Goal: Transaction & Acquisition: Purchase product/service

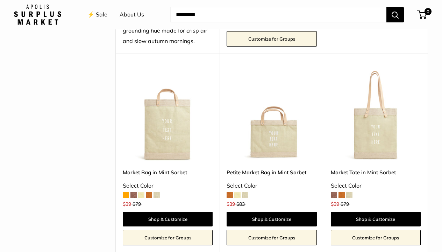
scroll to position [260, 0]
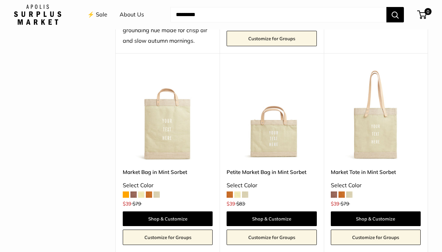
click at [238, 191] on span at bounding box center [237, 194] width 6 height 6
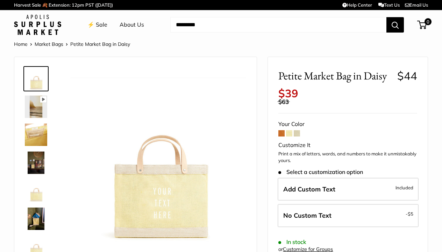
click at [291, 130] on span at bounding box center [289, 133] width 6 height 6
click at [299, 130] on span at bounding box center [297, 133] width 6 height 6
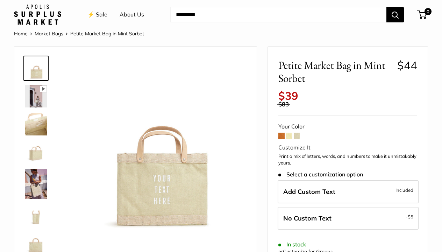
scroll to position [10, 0]
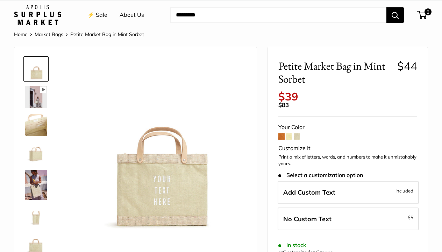
click at [289, 133] on span at bounding box center [289, 136] width 6 height 6
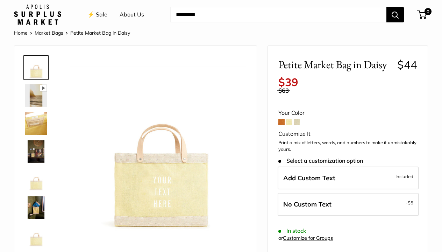
scroll to position [21, 0]
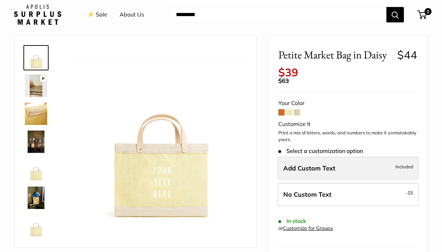
click at [316, 164] on span "Add Custom Text" at bounding box center [309, 168] width 52 height 8
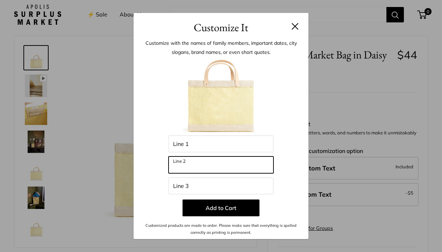
click at [196, 163] on input "Line 2" at bounding box center [220, 164] width 105 height 17
type input "*"
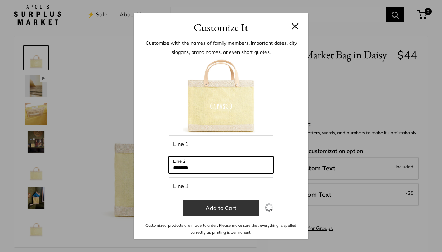
type input "*******"
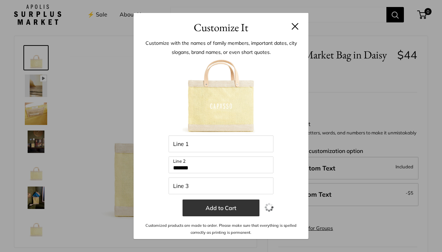
click at [240, 208] on button "Add to Cart" at bounding box center [220, 207] width 77 height 17
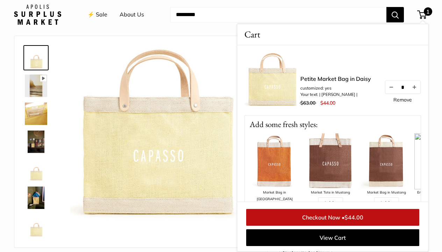
click at [210, 78] on img at bounding box center [158, 134] width 176 height 176
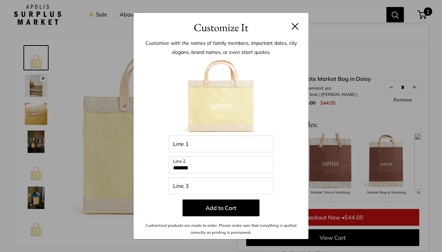
click at [198, 187] on input "Line 3" at bounding box center [220, 185] width 105 height 17
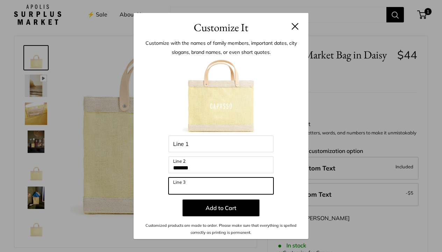
click at [188, 186] on input "Line 3" at bounding box center [220, 185] width 105 height 17
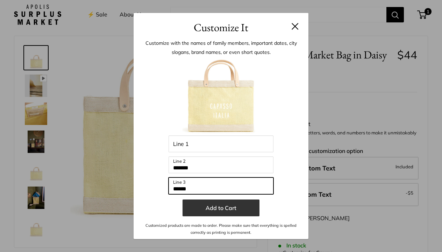
type input "******"
click at [228, 206] on button "Add to Cart" at bounding box center [220, 207] width 77 height 17
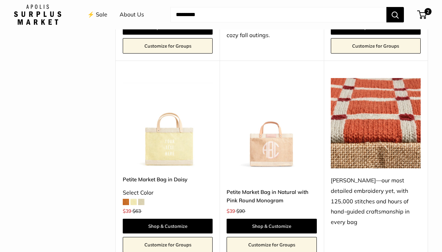
scroll to position [1043, 0]
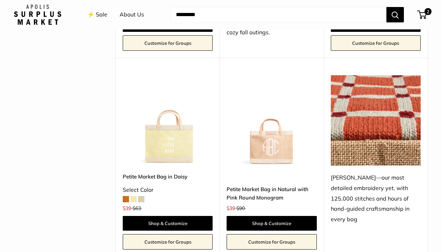
click at [0, 0] on img at bounding box center [0, 0] width 0 height 0
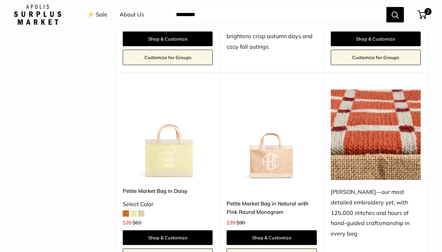
scroll to position [1028, 0]
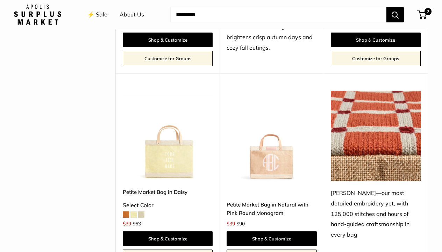
click at [144, 211] on span at bounding box center [141, 214] width 6 height 6
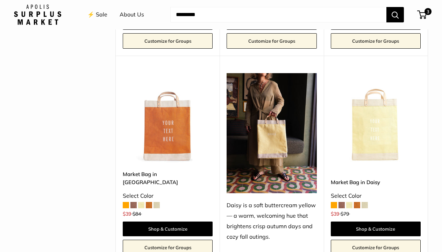
scroll to position [833, 0]
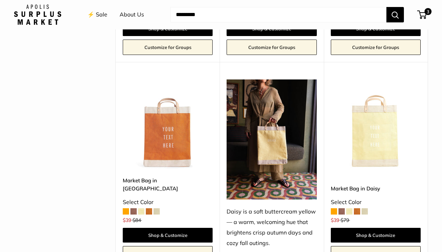
click at [364, 208] on span at bounding box center [364, 211] width 6 height 6
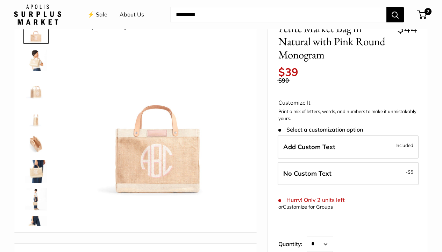
scroll to position [58, 0]
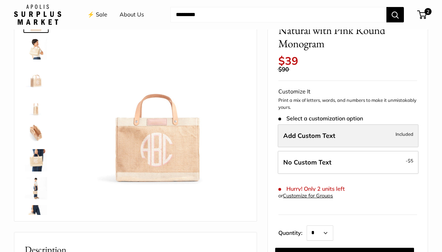
click at [329, 131] on span "Add Custom Text" at bounding box center [309, 135] width 52 height 8
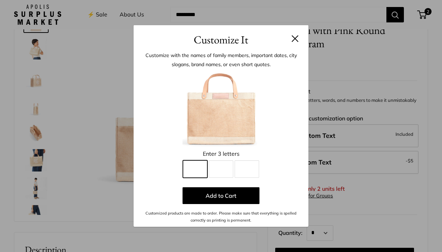
click at [197, 170] on input "Line 1" at bounding box center [195, 168] width 24 height 17
type input "*"
click at [218, 170] on input "Line 2" at bounding box center [221, 168] width 24 height 17
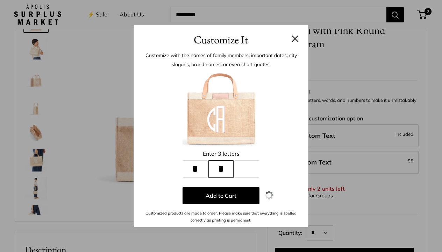
type input "*"
click at [244, 168] on input "Line 3" at bounding box center [246, 168] width 24 height 17
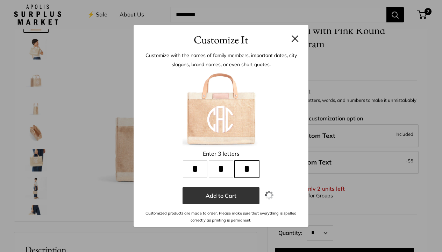
type input "*"
click at [216, 194] on button "Add to Cart" at bounding box center [220, 195] width 77 height 17
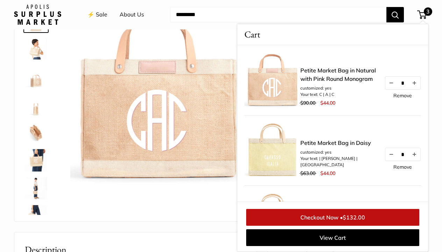
click at [402, 95] on link "Remove" at bounding box center [402, 95] width 19 height 5
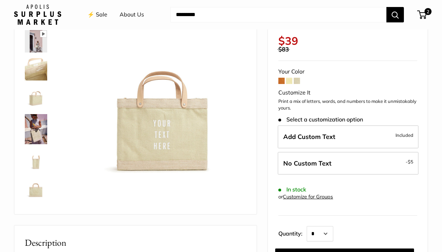
scroll to position [55, 0]
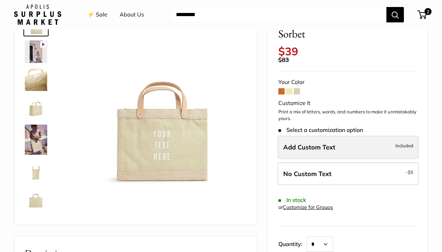
click at [331, 143] on span "Add Custom Text" at bounding box center [309, 147] width 52 height 8
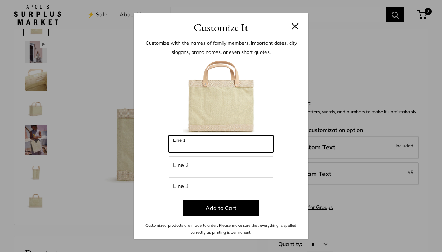
click at [211, 144] on input "Line 1" at bounding box center [220, 143] width 105 height 17
type input "*******"
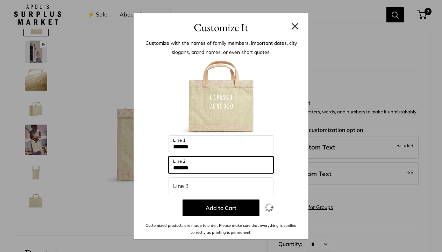
type input "*******"
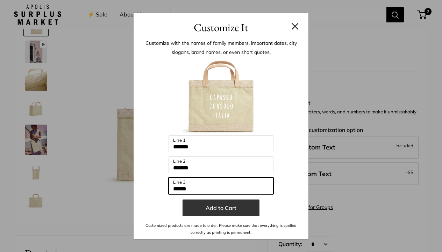
type input "******"
click at [215, 209] on button "Add to Cart" at bounding box center [220, 207] width 77 height 17
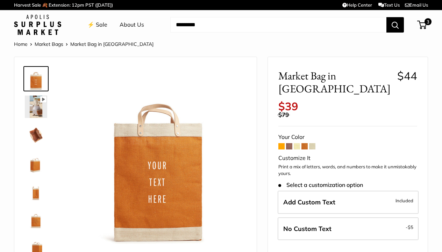
click at [298, 143] on span at bounding box center [297, 146] width 6 height 6
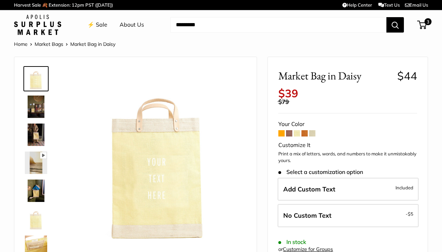
click at [313, 130] on span at bounding box center [312, 133] width 6 height 6
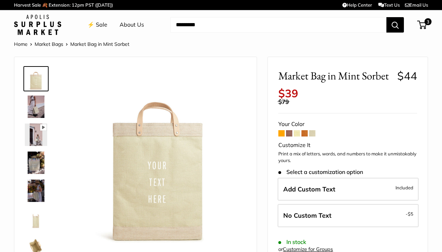
click at [30, 106] on img at bounding box center [36, 106] width 22 height 22
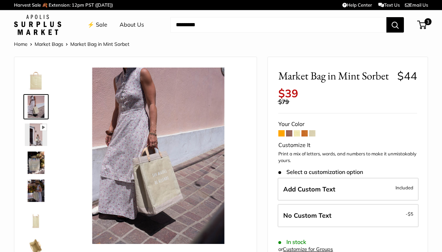
click at [38, 167] on img at bounding box center [36, 162] width 22 height 22
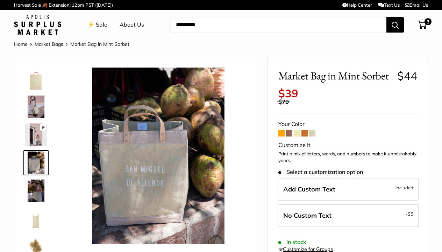
click at [41, 194] on img at bounding box center [36, 190] width 22 height 22
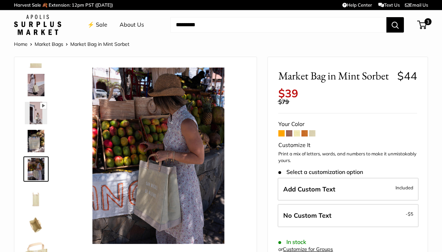
click at [41, 194] on img at bounding box center [36, 197] width 22 height 22
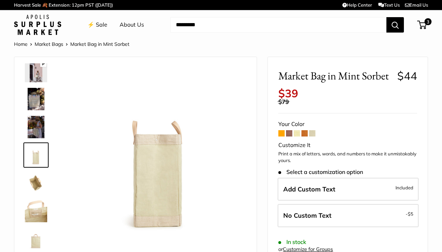
scroll to position [65, 0]
click at [43, 211] on img at bounding box center [36, 209] width 22 height 22
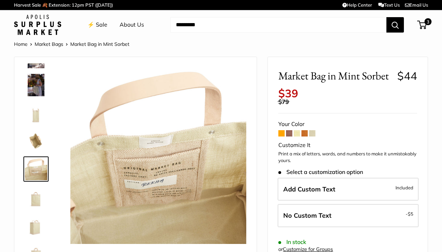
click at [37, 227] on img at bounding box center [36, 225] width 22 height 22
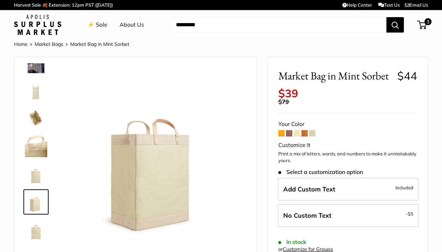
scroll to position [129, 0]
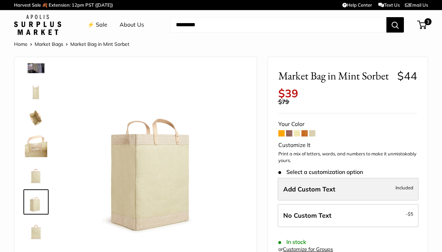
click at [322, 185] on span "Add Custom Text" at bounding box center [309, 189] width 52 height 8
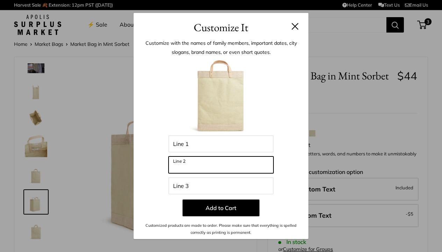
click at [209, 164] on input "Line 2" at bounding box center [220, 164] width 105 height 17
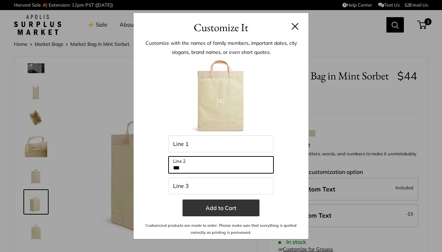
type input "***"
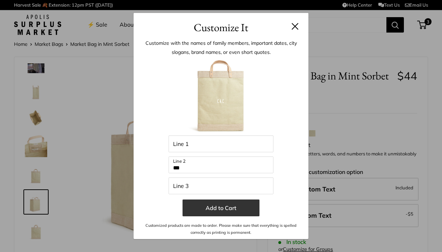
click at [231, 206] on button "Add to Cart" at bounding box center [220, 207] width 77 height 17
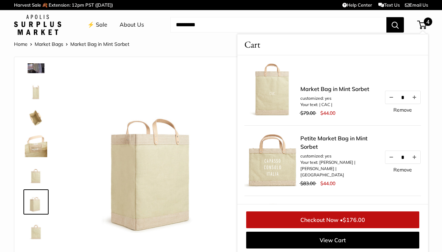
click at [403, 110] on link "Remove" at bounding box center [402, 109] width 19 height 5
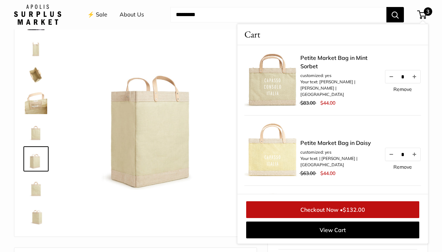
scroll to position [44, 0]
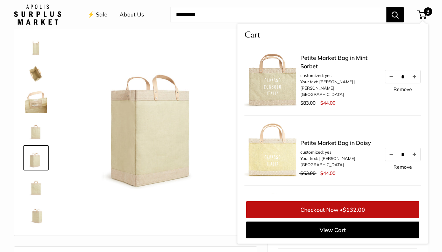
click at [188, 202] on div "Pause Play % buffered 00:00 Unmute Mute Exit fullscreen Enter fullscreen Play" at bounding box center [135, 124] width 225 height 208
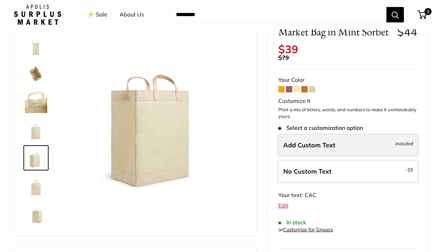
click at [309, 141] on span "Add Custom Text" at bounding box center [309, 145] width 52 height 8
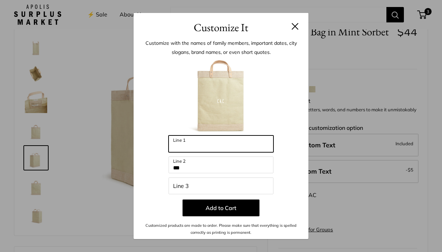
click at [200, 142] on input "Line 1" at bounding box center [220, 143] width 105 height 17
type input "*******"
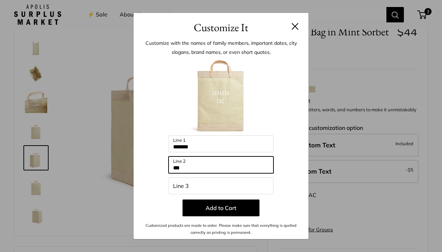
drag, startPoint x: 194, startPoint y: 168, endPoint x: 154, endPoint y: 167, distance: 40.2
click at [154, 167] on div "Enter 42 letters ******* Line 1 *** Line 2 Line 3 Add to Cart Customized produc…" at bounding box center [221, 147] width 154 height 178
type input "*******"
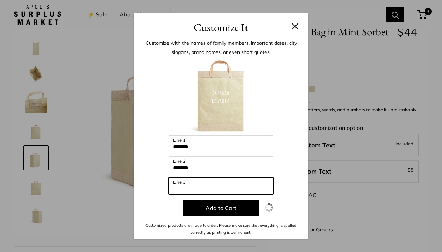
click at [195, 186] on input "Line 3" at bounding box center [220, 185] width 105 height 17
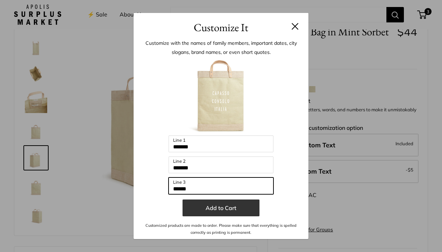
type input "******"
click at [214, 208] on button "Add to Cart" at bounding box center [220, 207] width 77 height 17
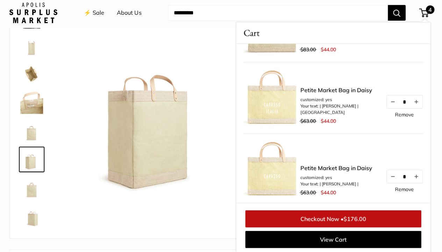
scroll to position [122, 0]
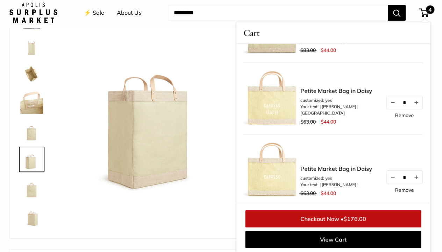
click at [280, 111] on img at bounding box center [272, 99] width 56 height 56
click at [306, 95] on link "Petite Market Bag in Daisy" at bounding box center [338, 91] width 77 height 8
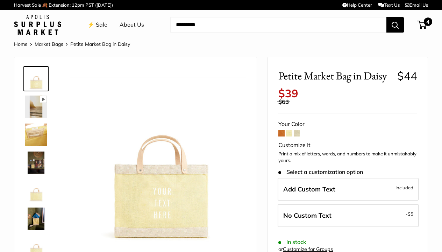
click at [423, 24] on span "4" at bounding box center [421, 25] width 9 height 8
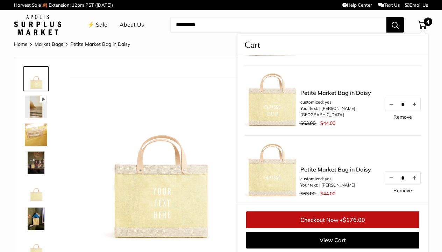
scroll to position [69, 0]
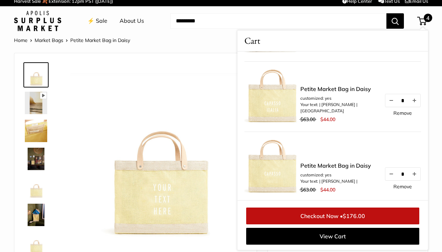
click at [210, 176] on img at bounding box center [158, 152] width 176 height 176
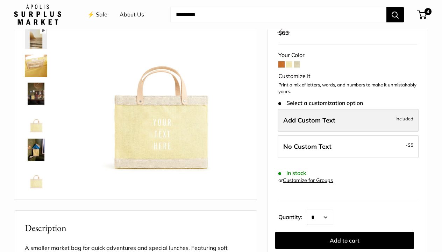
click at [304, 116] on span "Add Custom Text" at bounding box center [309, 120] width 52 height 8
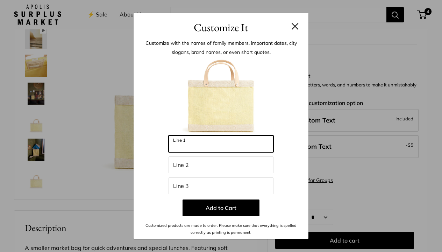
click at [223, 144] on input "Line 1" at bounding box center [220, 143] width 105 height 17
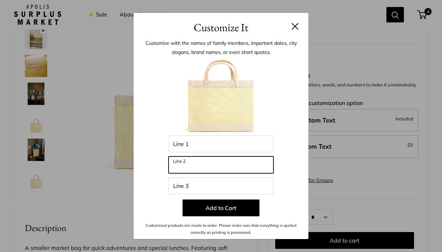
click at [212, 166] on input "Line 2" at bounding box center [220, 164] width 105 height 17
type input "*******"
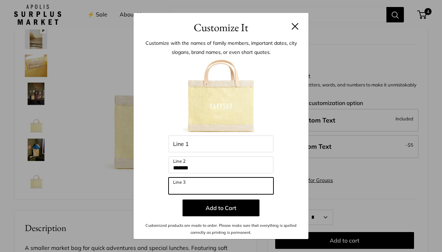
click at [212, 190] on input "Line 3" at bounding box center [220, 185] width 105 height 17
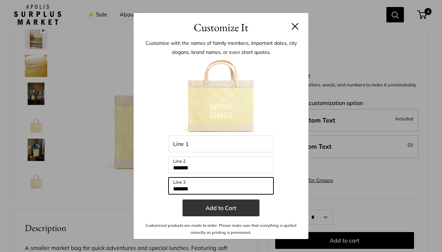
type input "*******"
click at [216, 209] on button "Add to Cart" at bounding box center [220, 207] width 77 height 17
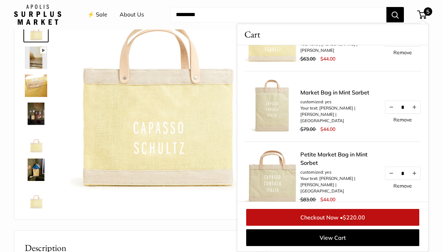
scroll to position [58, 0]
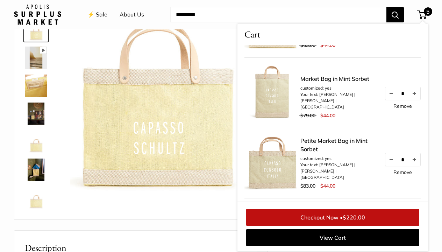
click at [208, 154] on img at bounding box center [158, 107] width 176 height 176
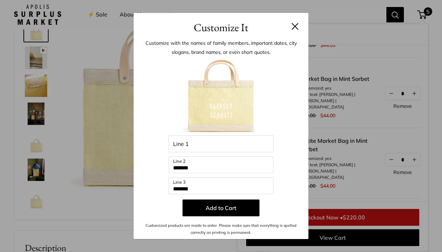
click at [295, 25] on button at bounding box center [294, 26] width 7 height 7
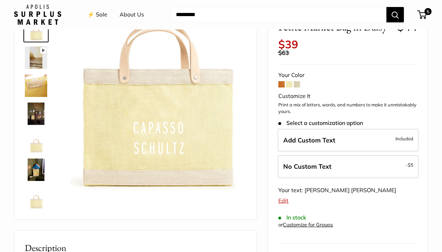
click at [298, 81] on span at bounding box center [297, 84] width 6 height 6
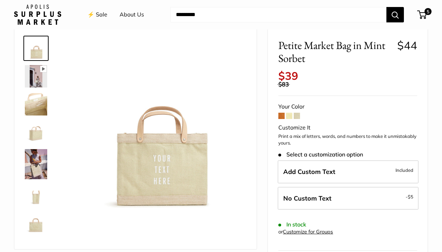
scroll to position [38, 0]
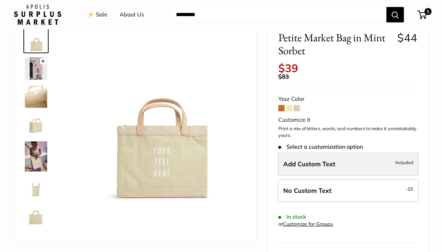
click at [339, 157] on label "Add Custom Text Included" at bounding box center [347, 163] width 141 height 23
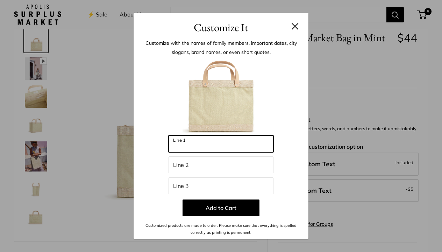
click at [204, 143] on input "Line 1" at bounding box center [220, 143] width 105 height 17
type input "*"
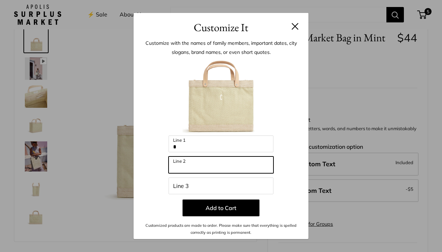
click at [198, 166] on input "Line 2" at bounding box center [220, 164] width 105 height 17
type input "*"
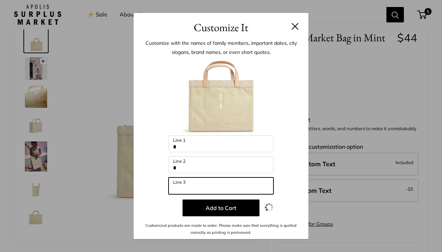
click at [202, 186] on input "Line 3" at bounding box center [220, 185] width 105 height 17
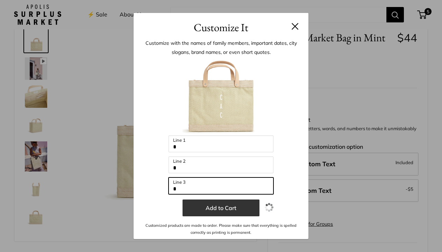
type input "*"
click at [219, 207] on button "Add to Cart" at bounding box center [220, 207] width 77 height 17
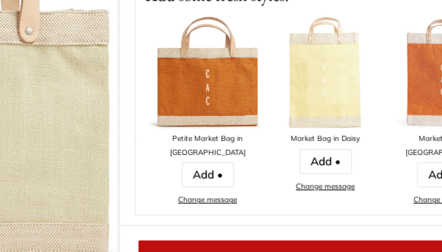
scroll to position [383, 0]
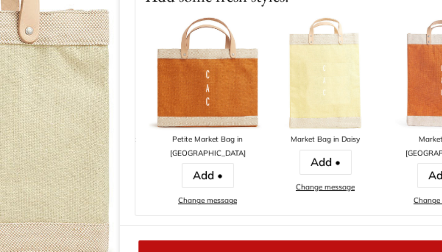
drag, startPoint x: 182, startPoint y: 51, endPoint x: 128, endPoint y: 47, distance: 53.7
click at [307, 102] on img at bounding box center [335, 130] width 56 height 56
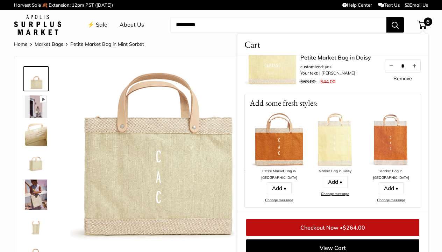
click at [426, 22] on span "6" at bounding box center [428, 21] width 8 height 8
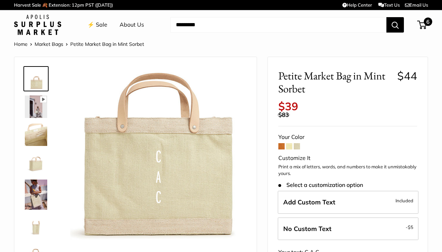
click at [427, 23] on span "6" at bounding box center [428, 21] width 8 height 8
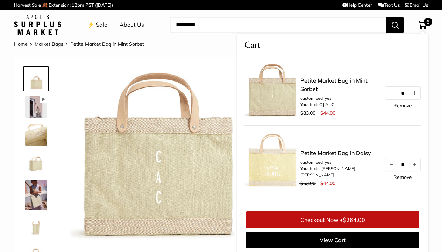
click at [402, 105] on link "Remove" at bounding box center [402, 105] width 19 height 5
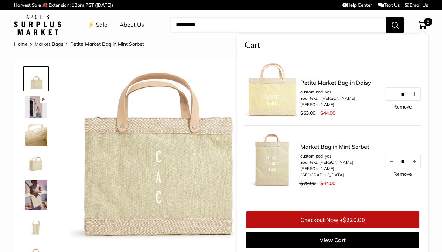
click at [273, 99] on img at bounding box center [272, 90] width 56 height 56
click at [313, 87] on link "Petite Market Bag in Daisy" at bounding box center [338, 82] width 77 height 8
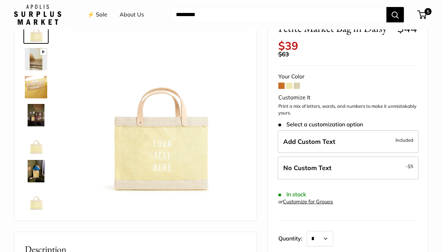
scroll to position [59, 0]
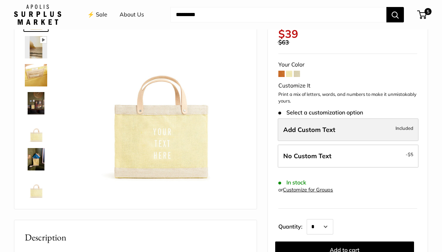
click at [313, 125] on span "Add Custom Text" at bounding box center [309, 129] width 52 height 8
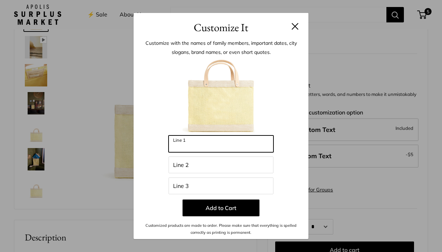
click at [213, 147] on input "Line 1" at bounding box center [220, 143] width 105 height 17
type input "*"
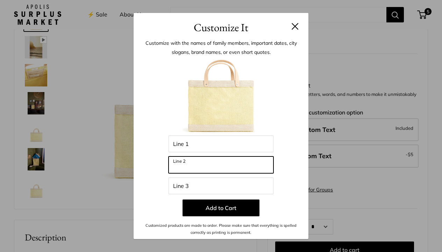
click at [196, 165] on input "Line 2" at bounding box center [220, 164] width 105 height 17
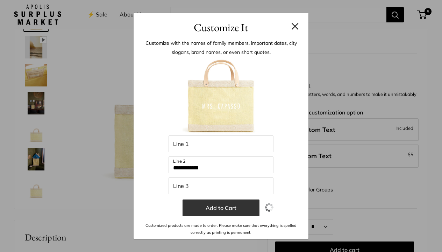
click at [211, 205] on button "Add to Cart" at bounding box center [220, 207] width 77 height 17
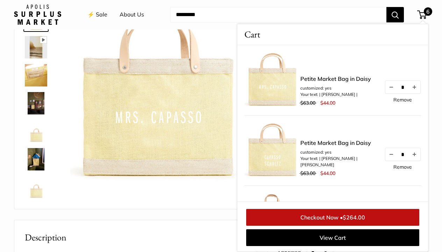
click at [404, 100] on link "Remove" at bounding box center [402, 99] width 19 height 5
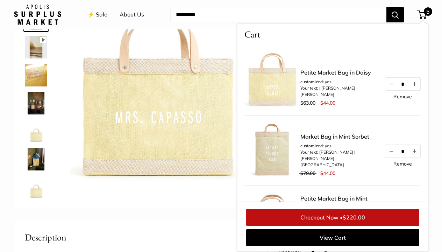
click at [169, 131] on img at bounding box center [158, 96] width 176 height 176
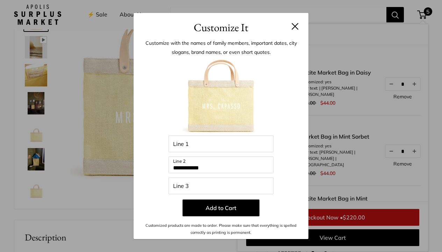
drag, startPoint x: 188, startPoint y: 166, endPoint x: 172, endPoint y: 165, distance: 16.5
click at [172, 165] on input "**********" at bounding box center [220, 164] width 105 height 17
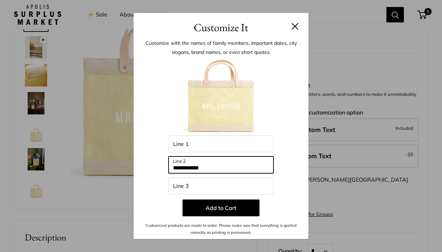
click at [188, 167] on input "**********" at bounding box center [220, 164] width 105 height 17
type input "*******"
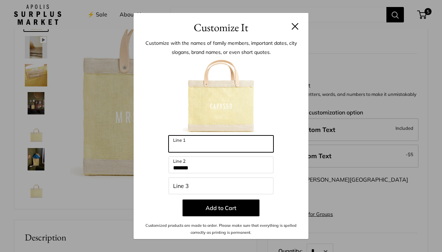
click at [195, 145] on input "Line 1" at bounding box center [220, 143] width 105 height 17
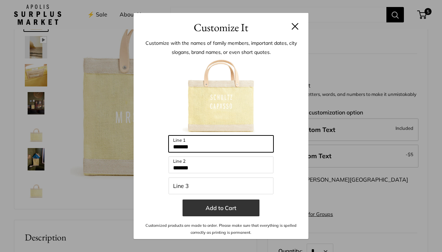
type input "*******"
click at [223, 206] on button "Add to Cart" at bounding box center [220, 207] width 77 height 17
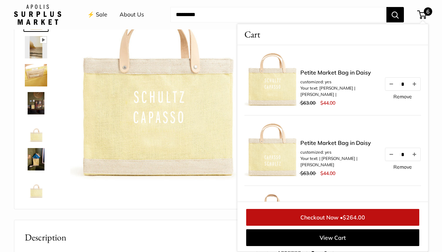
click at [405, 169] on link "Remove" at bounding box center [402, 166] width 19 height 5
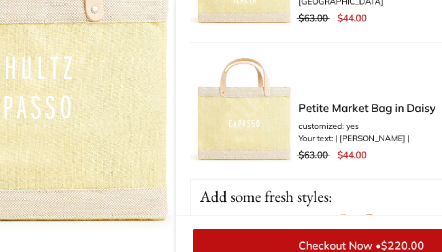
scroll to position [78, 0]
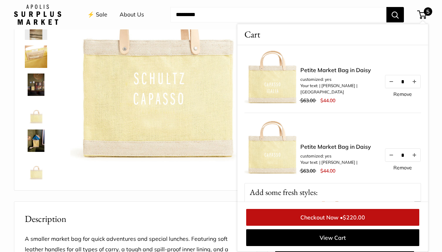
click at [342, 146] on link "Petite Market Bag in Daisy" at bounding box center [335, 146] width 71 height 8
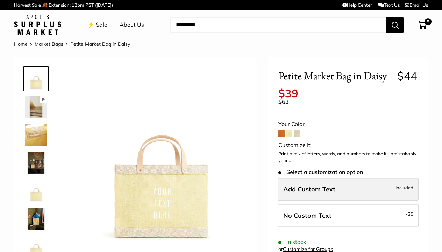
click at [312, 185] on span "Add Custom Text" at bounding box center [309, 189] width 52 height 8
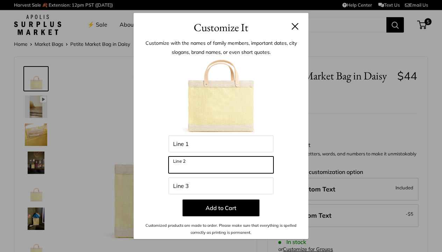
click at [201, 164] on input "Line 2" at bounding box center [220, 164] width 105 height 17
type input "*******"
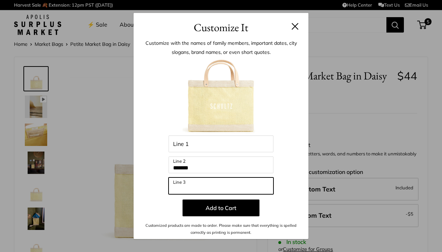
click at [200, 184] on input "Line 3" at bounding box center [220, 185] width 105 height 17
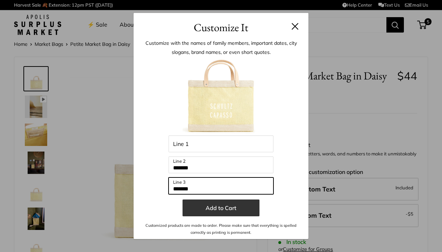
type input "*******"
click at [211, 207] on button "Add to Cart" at bounding box center [220, 207] width 77 height 17
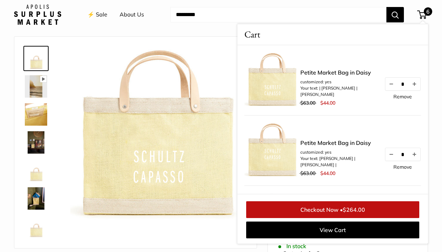
scroll to position [21, 0]
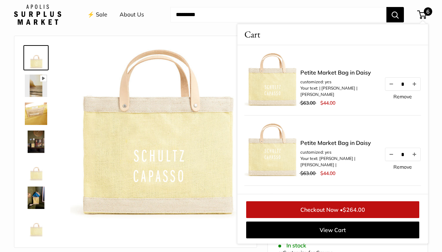
click at [406, 98] on link "Remove" at bounding box center [402, 96] width 19 height 5
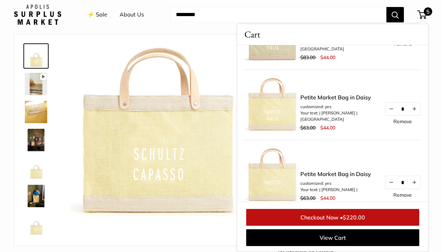
scroll to position [187, 0]
click at [404, 193] on link "Remove" at bounding box center [402, 194] width 19 height 5
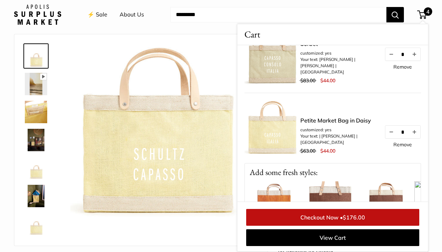
scroll to position [165, 0]
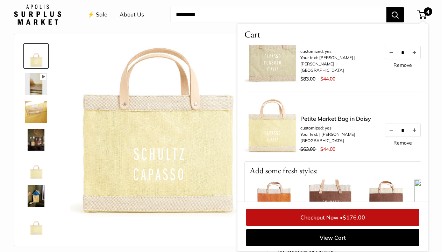
click at [393, 145] on link "Remove" at bounding box center [402, 142] width 19 height 5
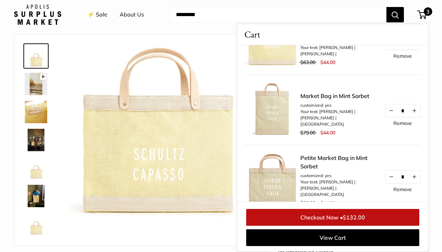
scroll to position [45, 0]
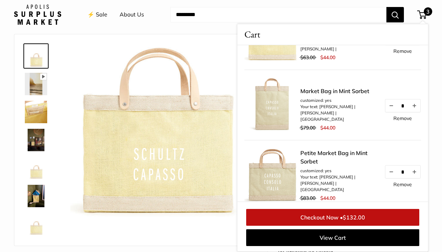
click at [399, 187] on link "Remove" at bounding box center [402, 184] width 19 height 5
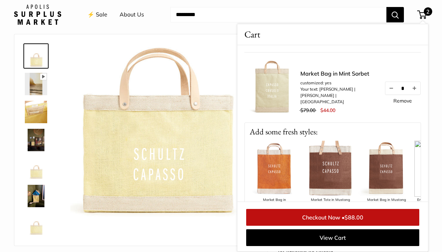
scroll to position [67, 0]
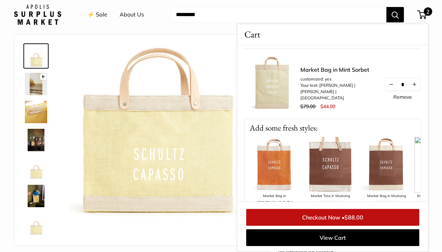
click at [326, 216] on link "Checkout Now • $88.00" at bounding box center [332, 217] width 173 height 17
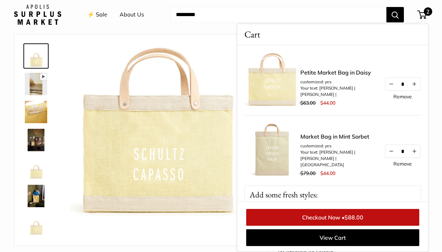
click at [332, 77] on link "Petite Market Bag in Daisy" at bounding box center [338, 72] width 77 height 8
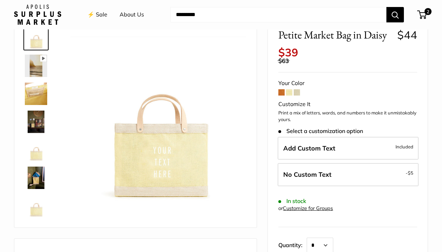
scroll to position [49, 0]
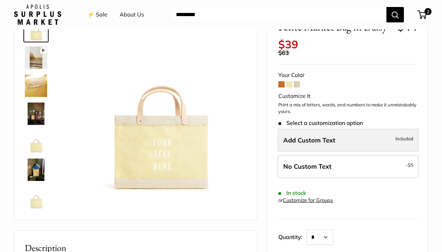
click at [334, 136] on span "Add Custom Text" at bounding box center [309, 140] width 52 height 8
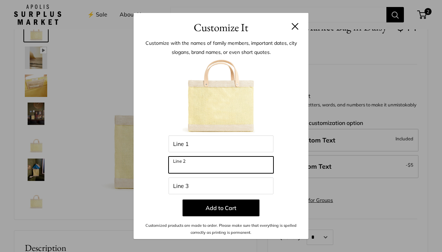
click at [195, 165] on input "Line 2" at bounding box center [220, 164] width 105 height 17
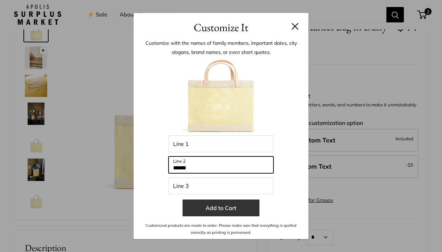
type input "******"
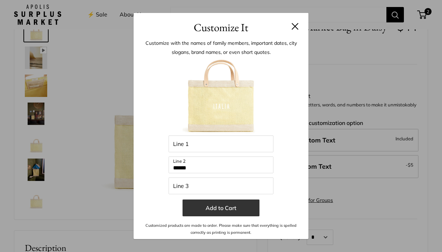
click at [229, 205] on button "Add to Cart" at bounding box center [220, 207] width 77 height 17
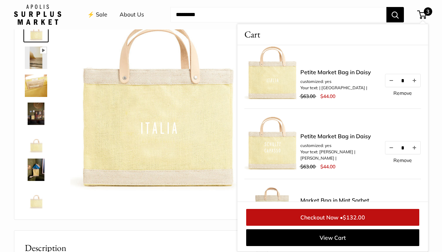
scroll to position [0, 0]
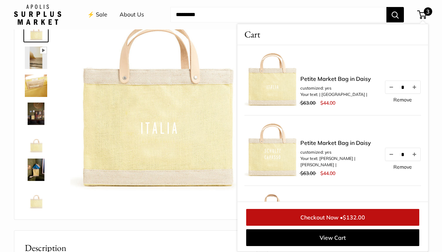
click at [403, 99] on link "Remove" at bounding box center [402, 99] width 19 height 5
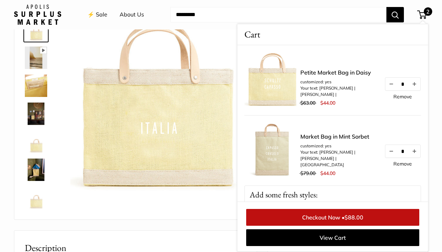
click at [180, 211] on div "Pause Play % buffered 00:00 Unmute Mute Exit fullscreen Enter fullscreen Play" at bounding box center [135, 113] width 225 height 197
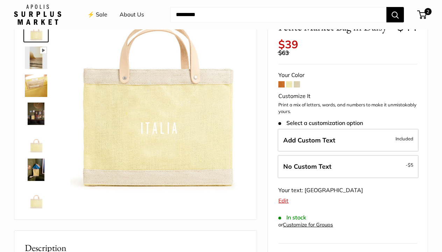
click at [297, 81] on span at bounding box center [297, 84] width 6 height 6
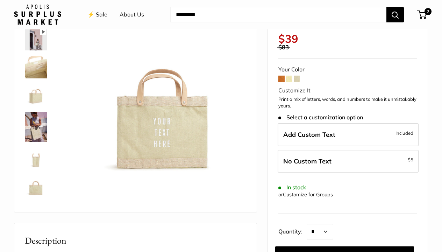
scroll to position [68, 0]
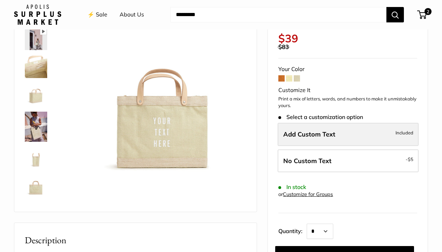
click at [339, 123] on label "Add Custom Text Included" at bounding box center [347, 134] width 141 height 23
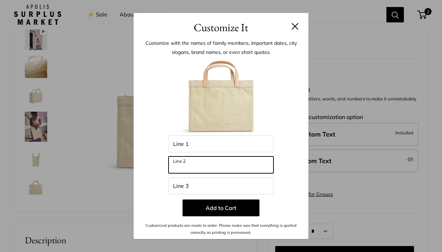
click at [192, 164] on input "Line 2" at bounding box center [220, 164] width 105 height 17
type input "******"
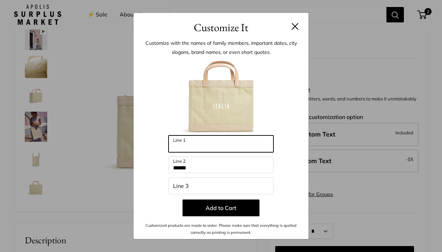
click at [189, 143] on input "Line 1" at bounding box center [220, 143] width 105 height 17
type input "*******"
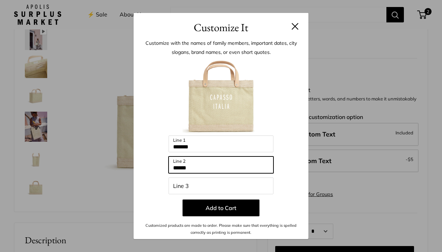
drag, startPoint x: 192, startPoint y: 164, endPoint x: 161, endPoint y: 164, distance: 30.8
click at [161, 164] on div "Enter 39 letters ******* Line 1 ****** Line 2 Line 3 Add to Cart Customized pro…" at bounding box center [221, 147] width 154 height 178
type input "*******"
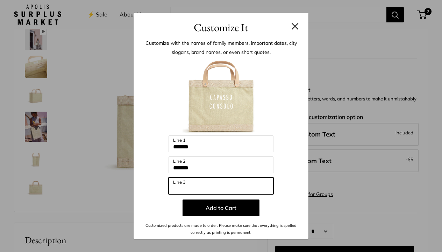
click at [190, 187] on input "Line 3" at bounding box center [220, 185] width 105 height 17
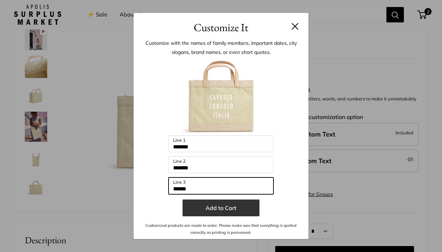
type input "******"
click at [221, 207] on button "Add to Cart" at bounding box center [220, 207] width 77 height 17
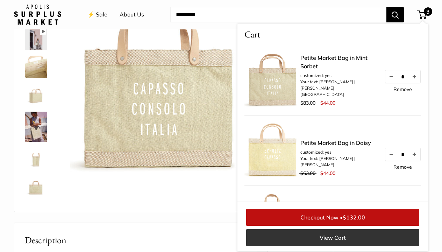
click at [343, 238] on link "View Cart" at bounding box center [332, 237] width 173 height 17
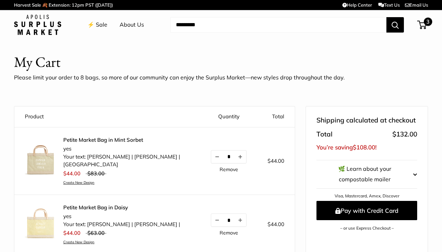
click at [421, 24] on span at bounding box center [420, 25] width 2 height 2
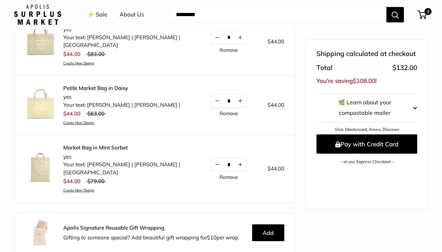
scroll to position [121, 0]
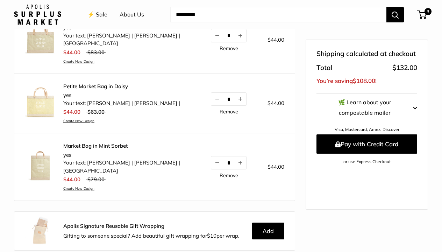
click at [43, 153] on img at bounding box center [40, 165] width 31 height 31
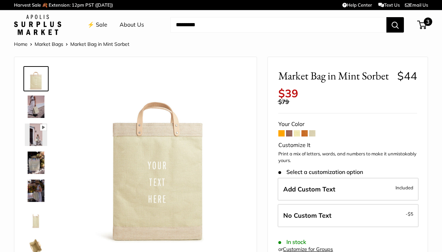
click at [426, 23] on span "3" at bounding box center [428, 21] width 8 height 8
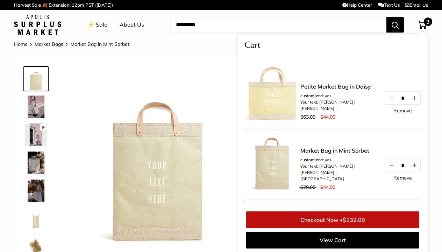
scroll to position [67, 0]
click at [368, 218] on link "Checkout Now • $132.00" at bounding box center [332, 219] width 173 height 17
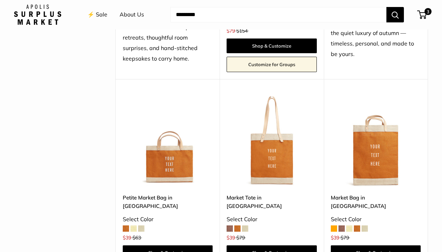
scroll to position [609, 0]
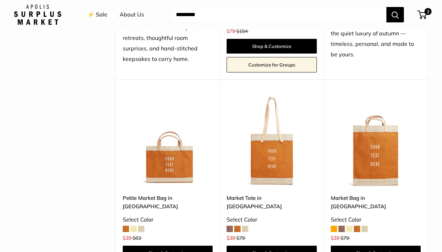
click at [245, 225] on span at bounding box center [245, 228] width 6 height 6
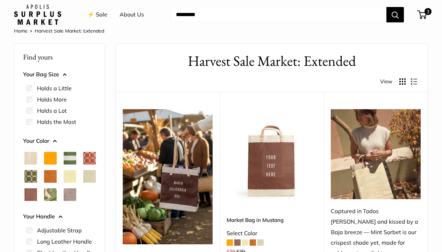
scroll to position [17, 0]
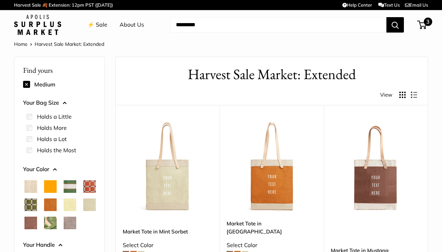
click at [422, 23] on span "3" at bounding box center [421, 25] width 9 height 8
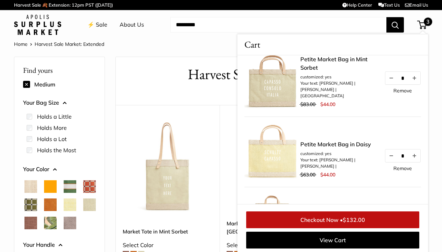
scroll to position [10, 0]
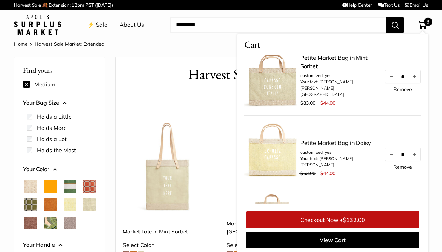
click at [307, 147] on link "Petite Market Bag in Daisy" at bounding box center [338, 142] width 77 height 8
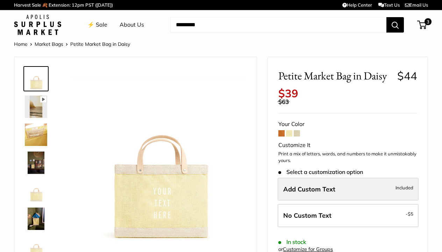
click at [319, 185] on span "Add Custom Text" at bounding box center [309, 189] width 52 height 8
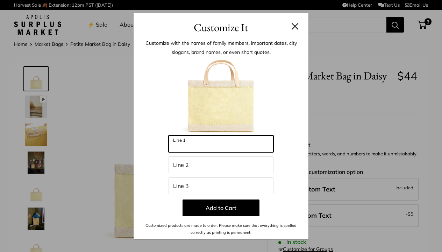
click at [215, 143] on input "Line 1" at bounding box center [220, 143] width 105 height 17
type input "*******"
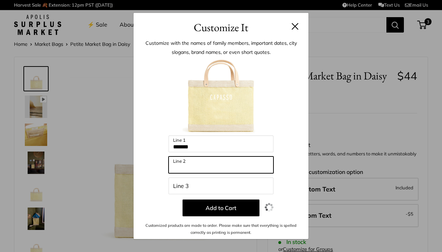
click at [211, 171] on input "Line 2" at bounding box center [220, 164] width 105 height 17
type input "*"
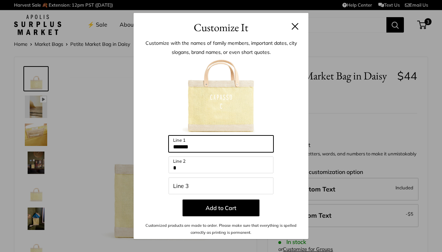
drag, startPoint x: 204, startPoint y: 144, endPoint x: 150, endPoint y: 145, distance: 53.8
click at [150, 145] on div "Enter 39 letters ******* Line 1 * Line 2 Line 3 Add to Cart Customized products…" at bounding box center [221, 147] width 154 height 178
type input "*******"
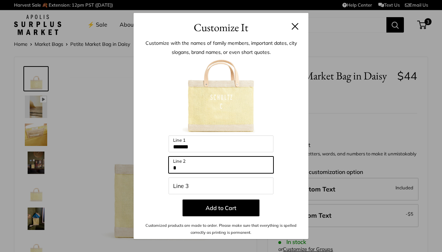
click at [180, 167] on input "*" at bounding box center [220, 164] width 105 height 17
type input "*******"
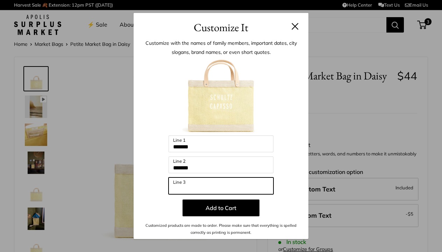
click at [188, 188] on input "Line 3" at bounding box center [220, 185] width 105 height 17
type input "******"
click at [282, 112] on div at bounding box center [221, 96] width 154 height 77
click at [294, 26] on button at bounding box center [294, 26] width 7 height 7
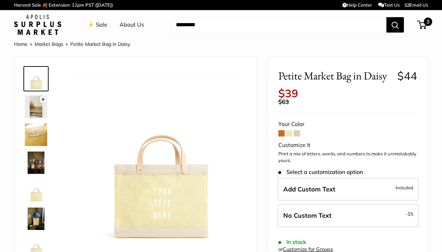
click at [424, 25] on span "3" at bounding box center [421, 25] width 9 height 8
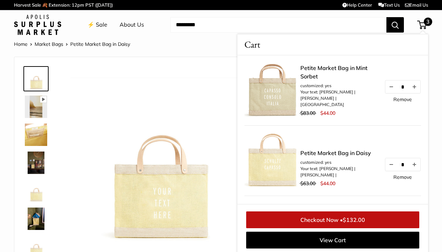
click at [345, 74] on link "Petite Market Bag in Mint Sorbet" at bounding box center [338, 72] width 77 height 17
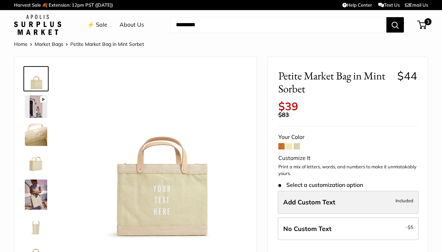
click at [316, 198] on span "Add Custom Text" at bounding box center [309, 202] width 52 height 8
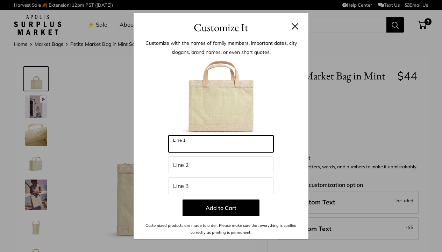
click at [232, 147] on input "Line 1" at bounding box center [220, 143] width 105 height 17
type input "*******"
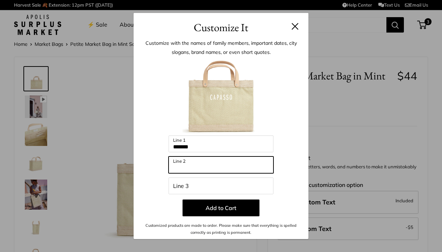
click at [231, 168] on input "Line 2" at bounding box center [220, 164] width 105 height 17
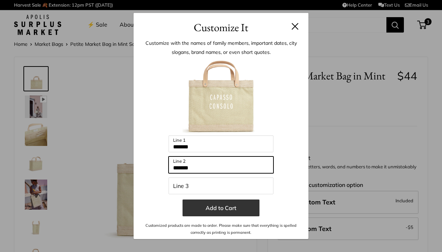
type input "*******"
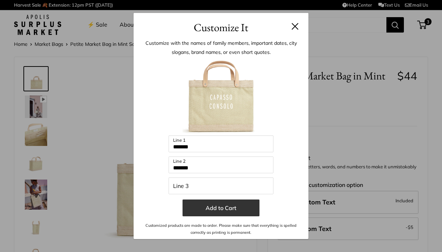
click at [233, 208] on button "Add to Cart" at bounding box center [220, 207] width 77 height 17
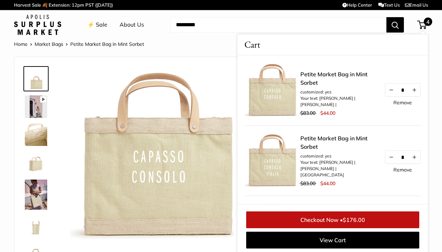
click at [279, 169] on img at bounding box center [272, 160] width 56 height 56
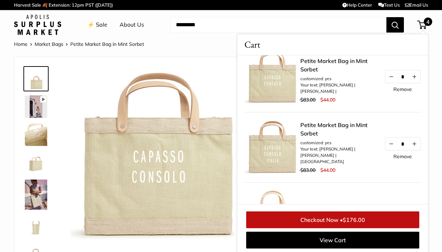
scroll to position [14, 0]
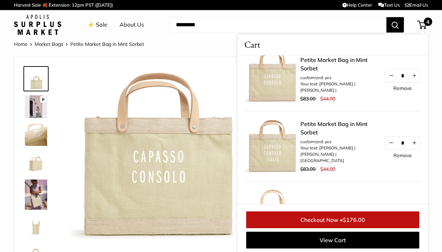
click at [405, 91] on link "Remove" at bounding box center [402, 88] width 19 height 5
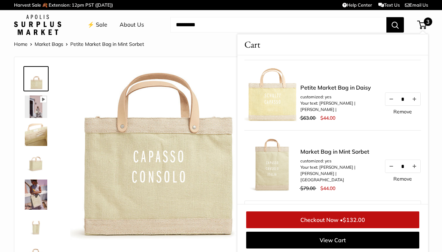
scroll to position [66, 0]
click at [366, 218] on link "Checkout Now • $132.00" at bounding box center [332, 219] width 173 height 17
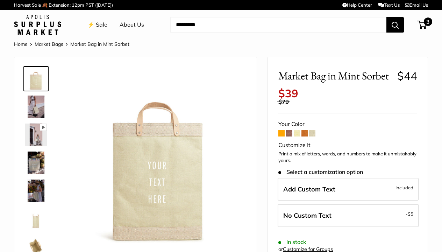
click at [426, 23] on span "3" at bounding box center [428, 21] width 8 height 8
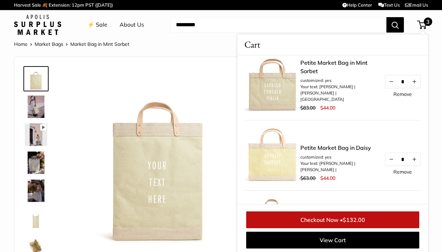
scroll to position [6, 0]
click at [402, 96] on link "Remove" at bounding box center [402, 93] width 19 height 5
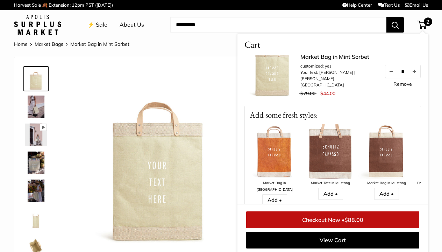
scroll to position [90, 0]
click at [358, 217] on span "$88.00" at bounding box center [353, 219] width 19 height 7
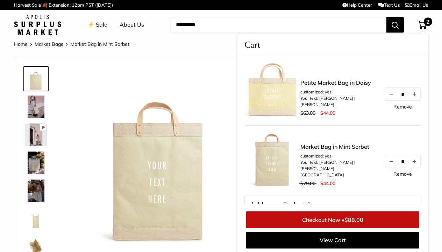
click at [99, 23] on link "⚡️ Sale" at bounding box center [97, 25] width 20 height 10
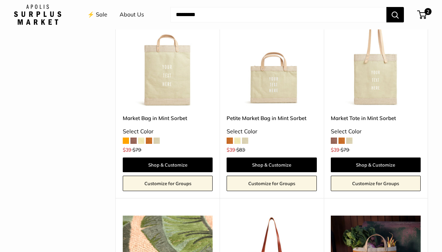
scroll to position [309, 0]
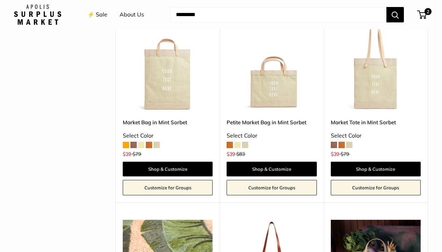
click at [0, 0] on img at bounding box center [0, 0] width 0 height 0
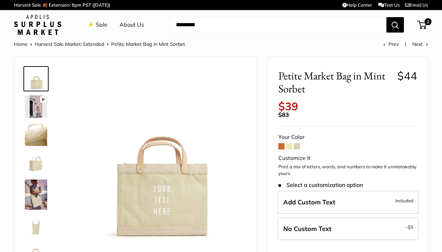
click at [297, 143] on span at bounding box center [297, 146] width 6 height 6
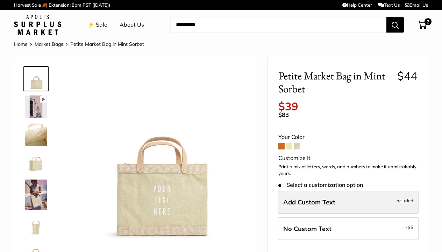
click at [326, 198] on span "Add Custom Text" at bounding box center [309, 202] width 52 height 8
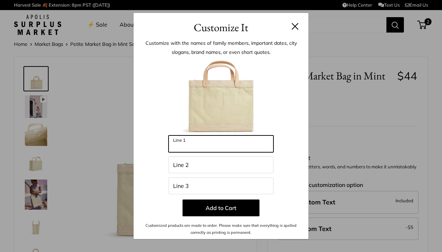
click at [197, 145] on input "Line 1" at bounding box center [220, 143] width 105 height 17
type input "**********"
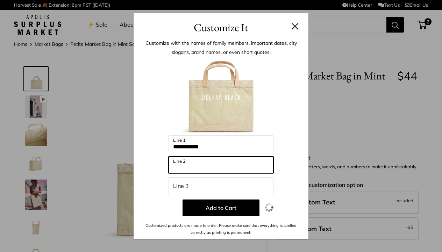
click at [190, 167] on input "Line 2" at bounding box center [220, 164] width 105 height 17
type input "*******"
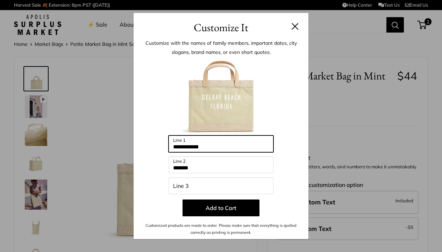
drag, startPoint x: 218, startPoint y: 145, endPoint x: 164, endPoint y: 144, distance: 54.5
click at [164, 144] on div "**********" at bounding box center [221, 147] width 154 height 178
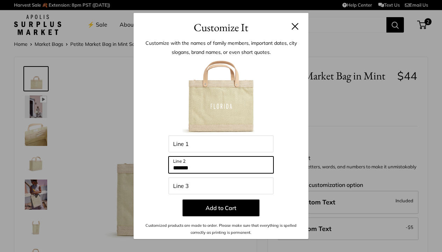
drag, startPoint x: 200, startPoint y: 167, endPoint x: 140, endPoint y: 167, distance: 59.4
click at [140, 167] on div "Customize with the names of family members, important dates, city slogans, bran…" at bounding box center [220, 137] width 175 height 203
type input "**********"
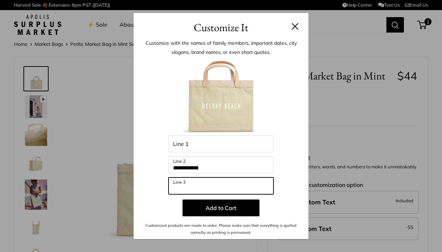
click at [189, 186] on input "Line 3" at bounding box center [220, 185] width 105 height 17
type input "*******"
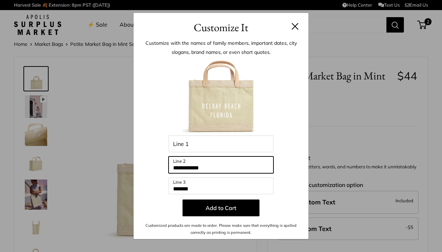
drag, startPoint x: 218, startPoint y: 168, endPoint x: 151, endPoint y: 168, distance: 67.8
click at [151, 168] on div "**********" at bounding box center [221, 147] width 154 height 178
type input "*******"
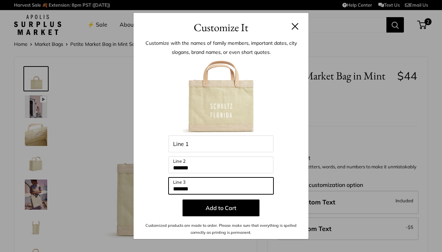
drag, startPoint x: 200, startPoint y: 188, endPoint x: 155, endPoint y: 187, distance: 45.4
click at [155, 187] on div "Enter 39 letters Line 1 ******* Line 2 ******* Line 3 Add to Cart Customized pr…" at bounding box center [221, 147] width 154 height 178
type input "*******"
click at [294, 24] on button at bounding box center [294, 26] width 7 height 7
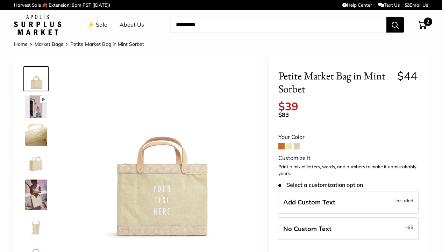
click at [423, 27] on span "2" at bounding box center [421, 25] width 9 height 8
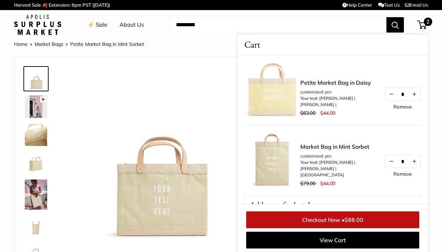
click at [342, 87] on link "Petite Market Bag in Daisy" at bounding box center [338, 82] width 77 height 8
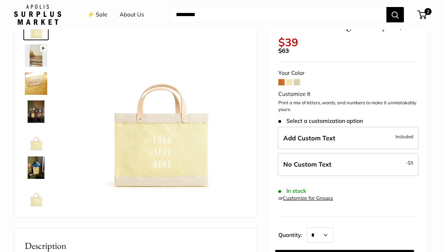
scroll to position [55, 0]
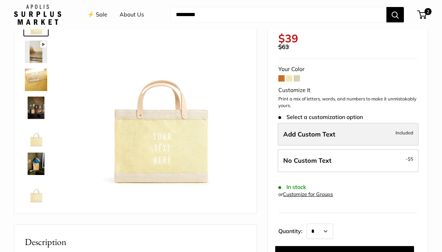
click at [318, 130] on span "Add Custom Text" at bounding box center [309, 134] width 52 height 8
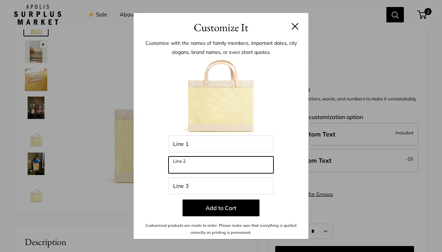
click at [215, 168] on input "Line 2" at bounding box center [220, 164] width 105 height 17
type input "*******"
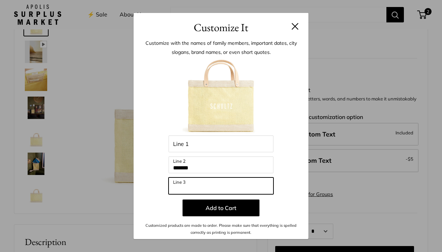
click at [201, 189] on input "Line 3" at bounding box center [220, 185] width 105 height 17
type input "*******"
click at [419, 17] on div "Customize It Customize with the names of family members, important dates, city …" at bounding box center [221, 126] width 442 height 252
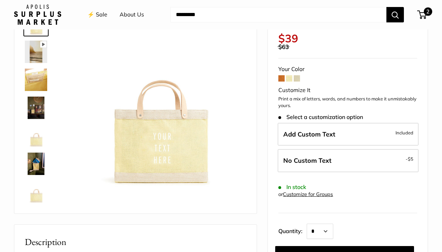
click at [425, 14] on span "2" at bounding box center [428, 11] width 8 height 8
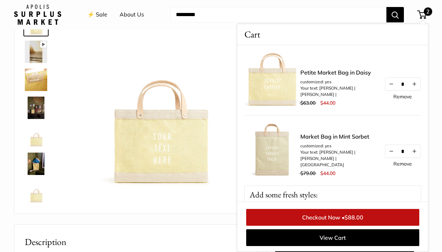
click at [343, 77] on link "Petite Market Bag in Daisy" at bounding box center [338, 72] width 77 height 8
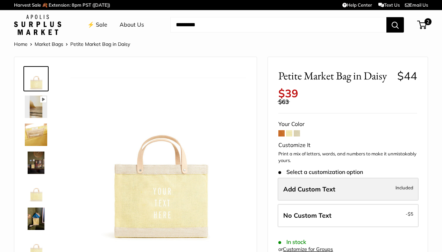
click at [305, 185] on span "Add Custom Text" at bounding box center [309, 189] width 52 height 8
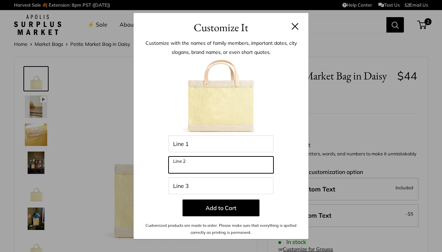
click at [197, 165] on input "Line 2" at bounding box center [220, 164] width 105 height 17
type input "*******"
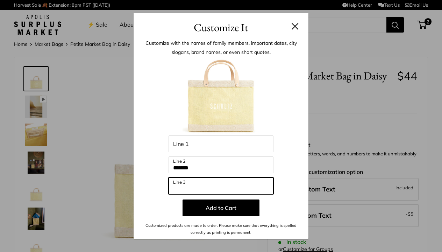
click at [198, 186] on input "Line 3" at bounding box center [220, 185] width 105 height 17
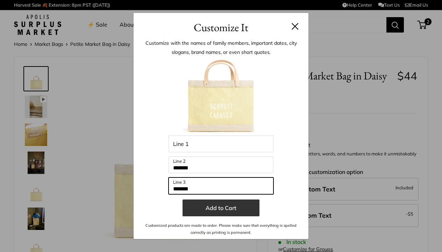
type input "*******"
click at [245, 209] on button "Add to Cart" at bounding box center [220, 207] width 77 height 17
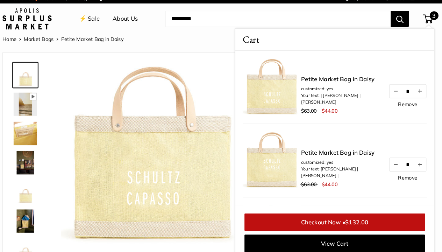
click at [393, 174] on link "Remove" at bounding box center [402, 176] width 19 height 5
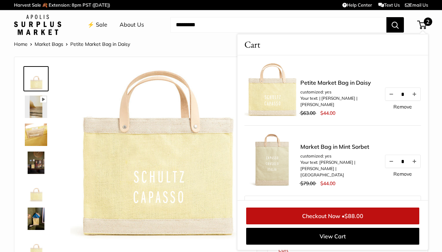
click at [318, 151] on link "Market Bag in Mint Sorbet" at bounding box center [338, 146] width 77 height 8
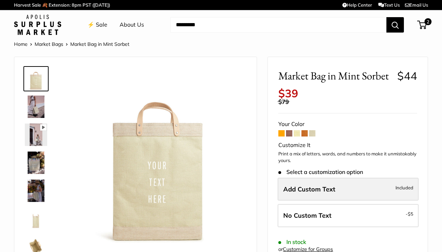
click at [337, 181] on label "Add Custom Text Included" at bounding box center [347, 189] width 141 height 23
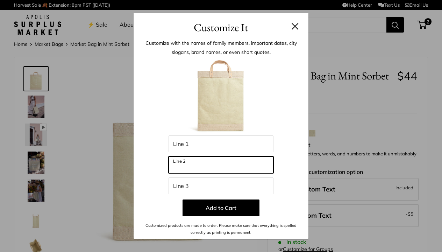
click at [189, 164] on input "Line 2" at bounding box center [220, 164] width 105 height 17
type input "*******"
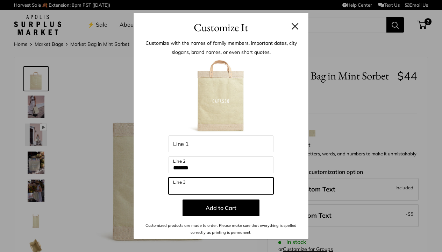
click at [193, 188] on input "Line 3" at bounding box center [220, 185] width 105 height 17
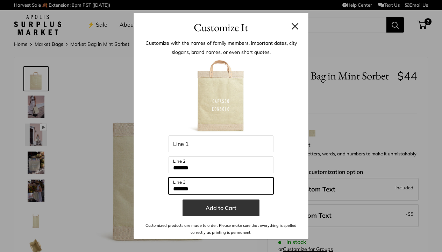
type input "*******"
click at [214, 208] on button "Add to Cart" at bounding box center [220, 207] width 77 height 17
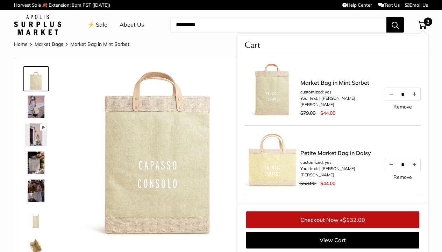
scroll to position [123, 0]
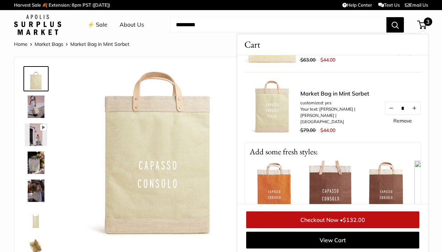
click at [398, 123] on link "Remove" at bounding box center [402, 120] width 19 height 5
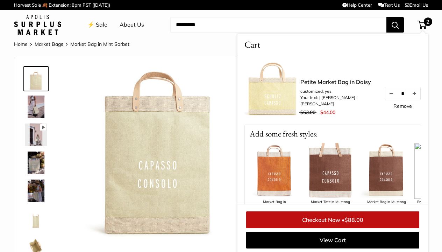
scroll to position [71, 0]
click at [364, 218] on link "Checkout Now • $88.00" at bounding box center [332, 219] width 173 height 17
